Goal: Task Accomplishment & Management: Complete application form

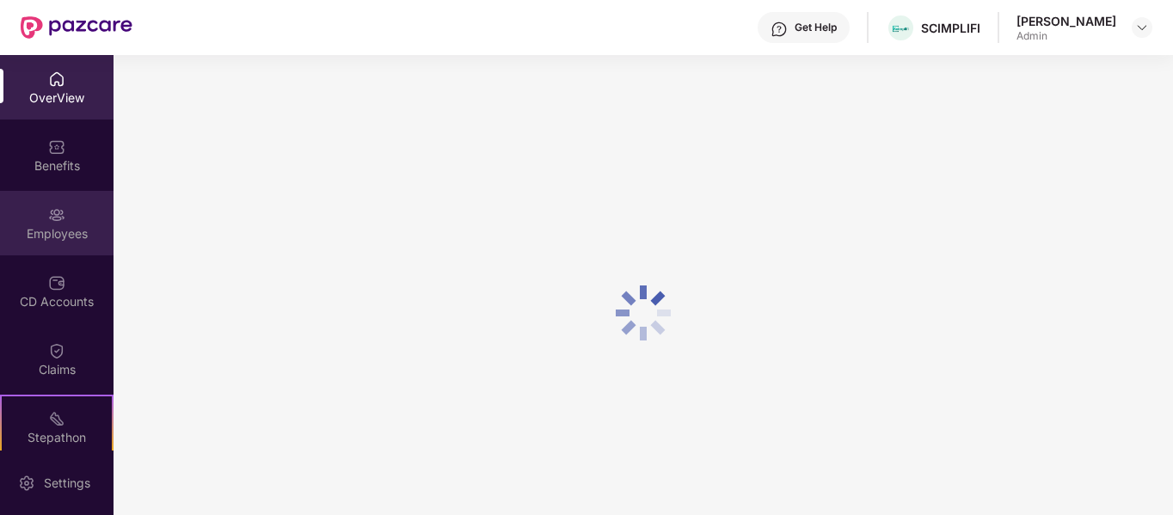
click at [61, 238] on div "Employees" at bounding box center [57, 233] width 114 height 17
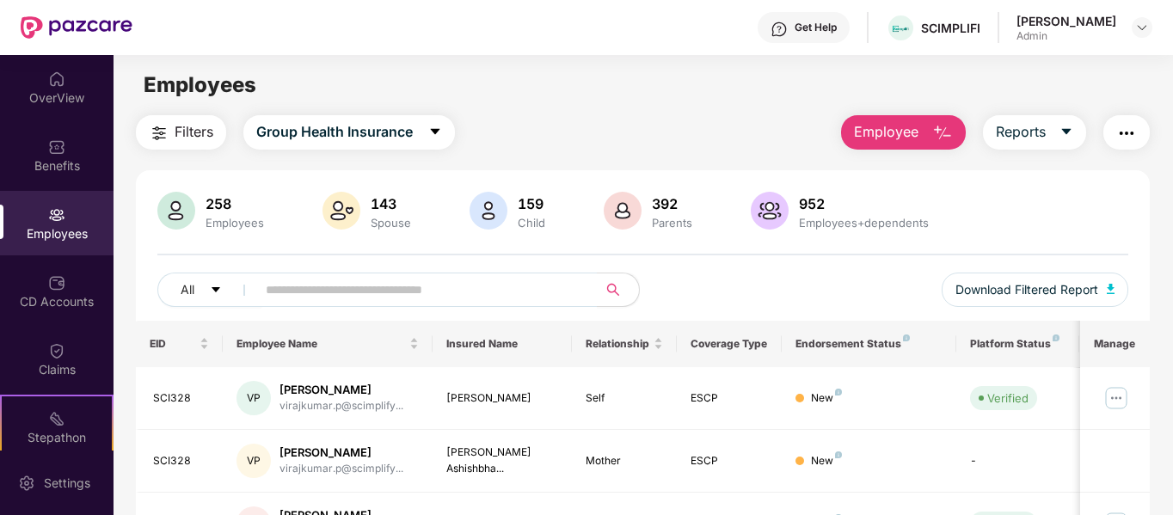
click at [920, 133] on button "Employee" at bounding box center [903, 132] width 125 height 34
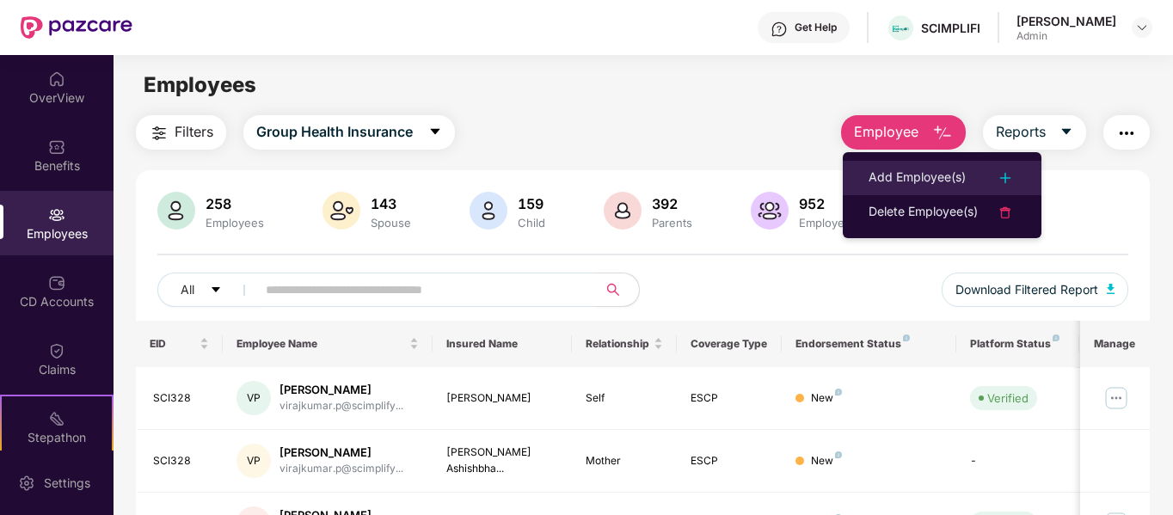
click at [924, 178] on div "Add Employee(s)" at bounding box center [917, 178] width 97 height 21
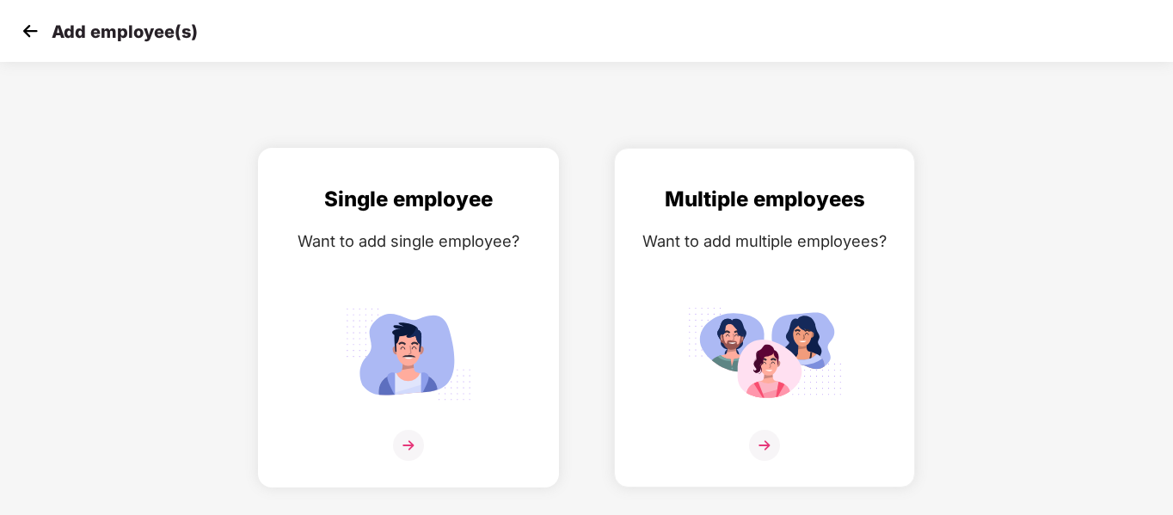
click at [409, 447] on img at bounding box center [408, 445] width 31 height 31
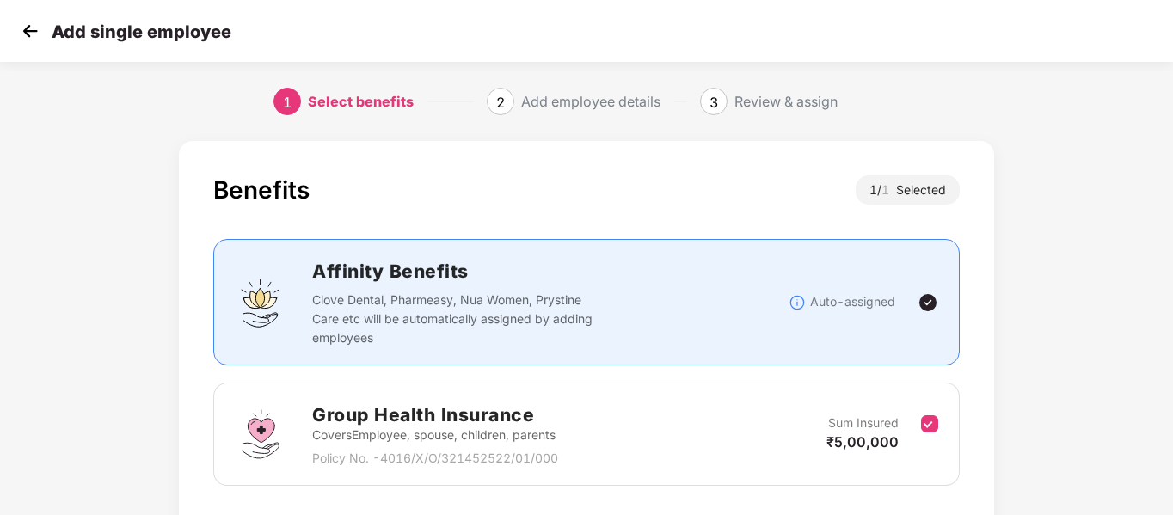
scroll to position [120, 0]
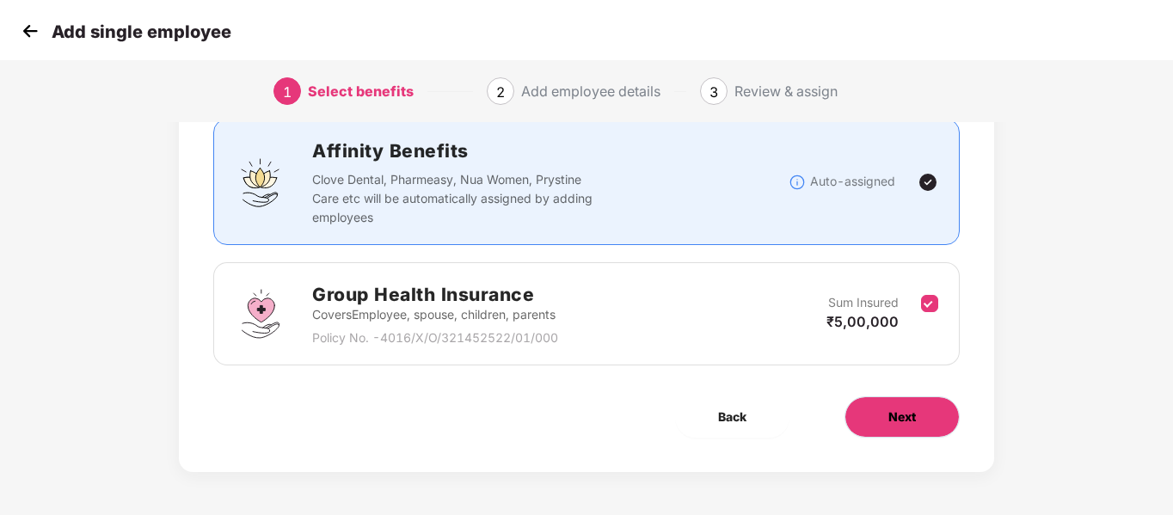
click at [884, 408] on button "Next" at bounding box center [902, 417] width 115 height 41
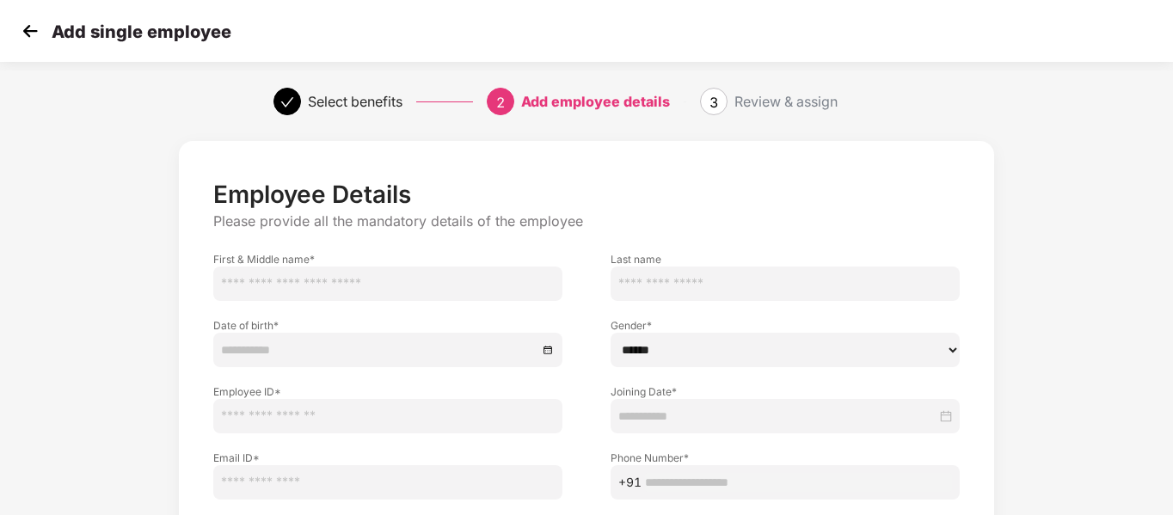
scroll to position [174, 0]
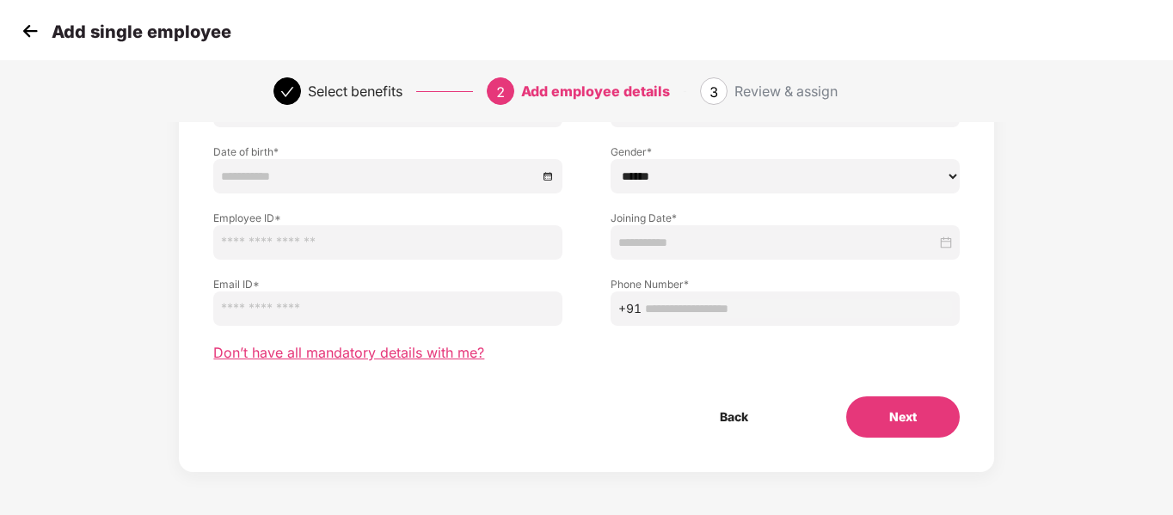
click at [364, 348] on span "Don’t have all mandatory details with me?" at bounding box center [348, 353] width 271 height 18
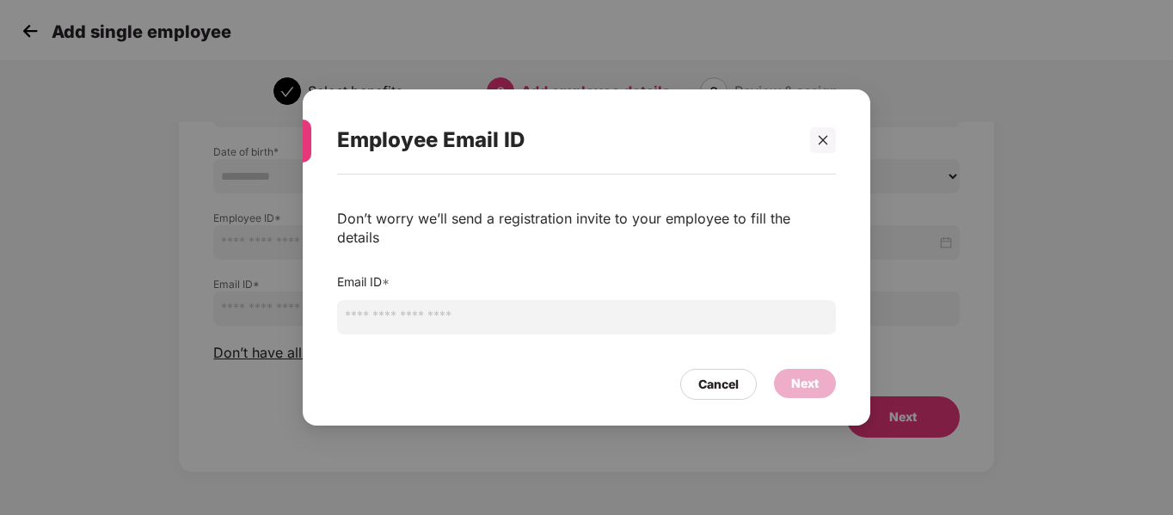
click at [427, 304] on input "email" at bounding box center [586, 317] width 499 height 34
paste input "**********"
type input "**********"
click at [798, 374] on div "Next" at bounding box center [805, 383] width 28 height 19
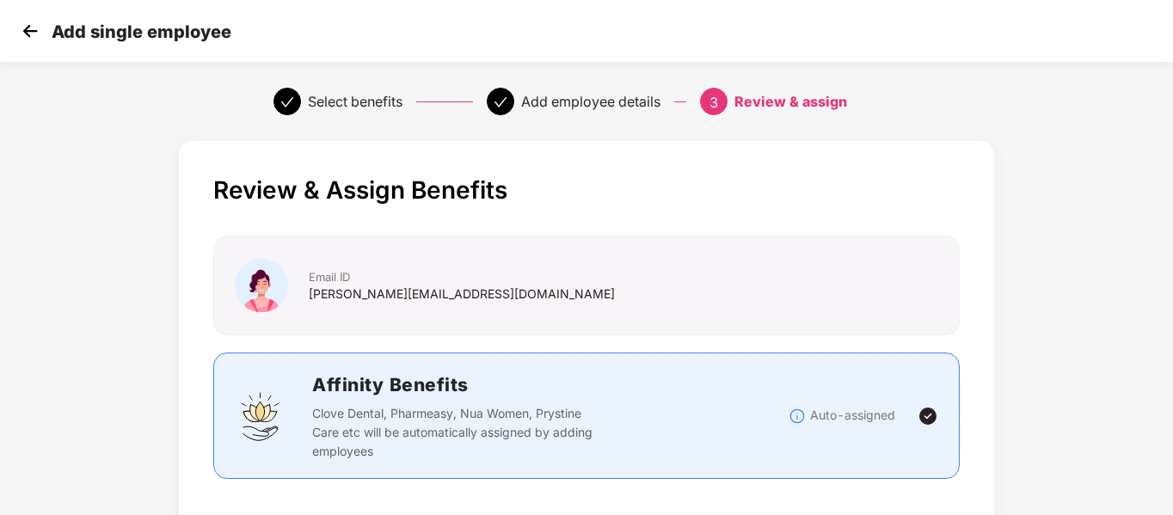
scroll to position [464, 0]
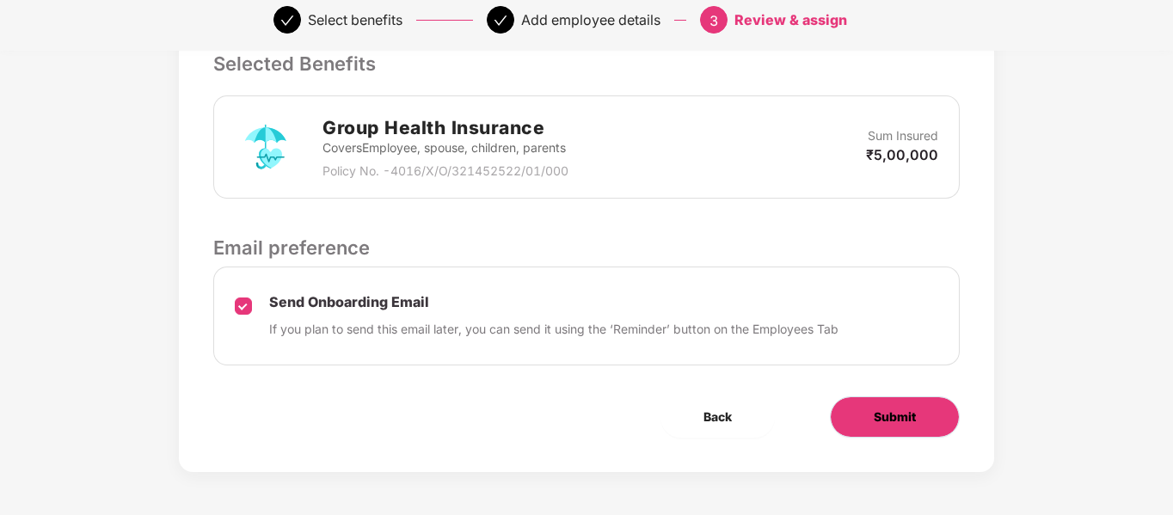
click at [893, 426] on span "Submit" at bounding box center [895, 417] width 42 height 19
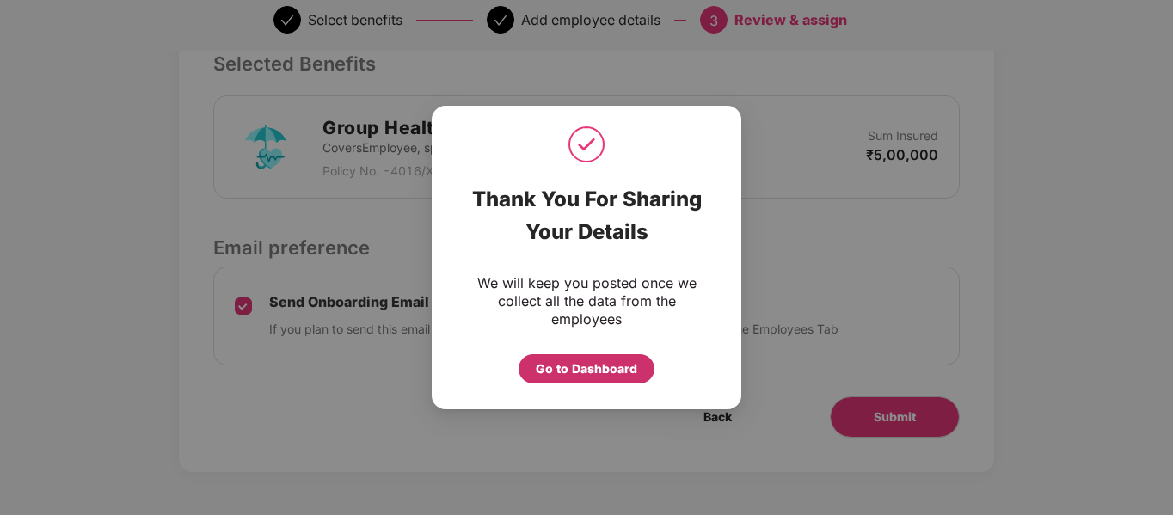
click at [587, 366] on div "Go to Dashboard" at bounding box center [586, 369] width 101 height 19
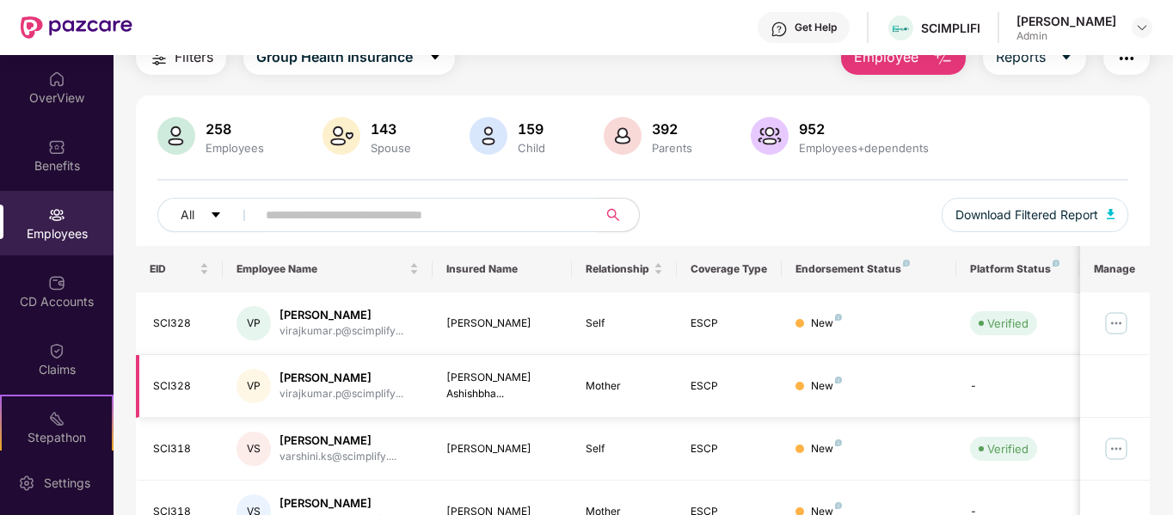
scroll to position [0, 0]
